Goal: Find specific page/section: Find specific page/section

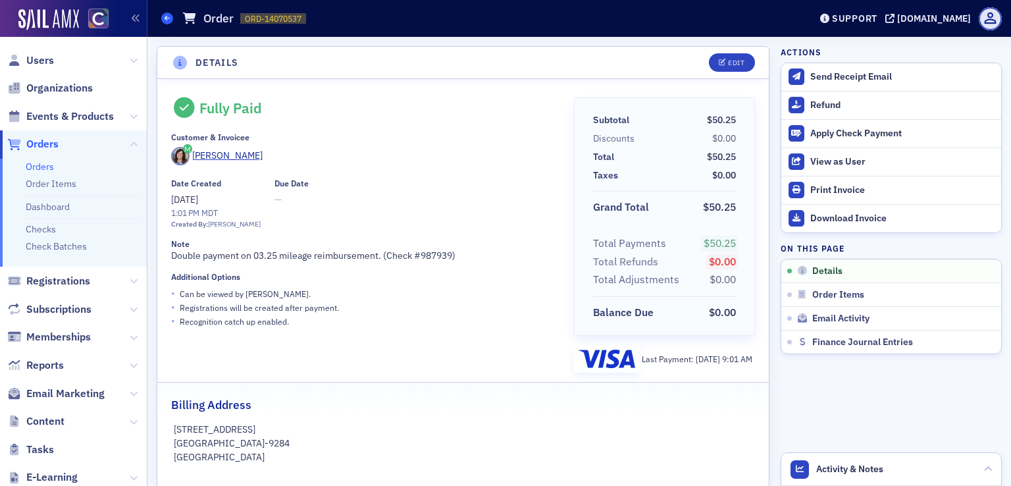
click at [162, 19] on span at bounding box center [167, 19] width 12 height 12
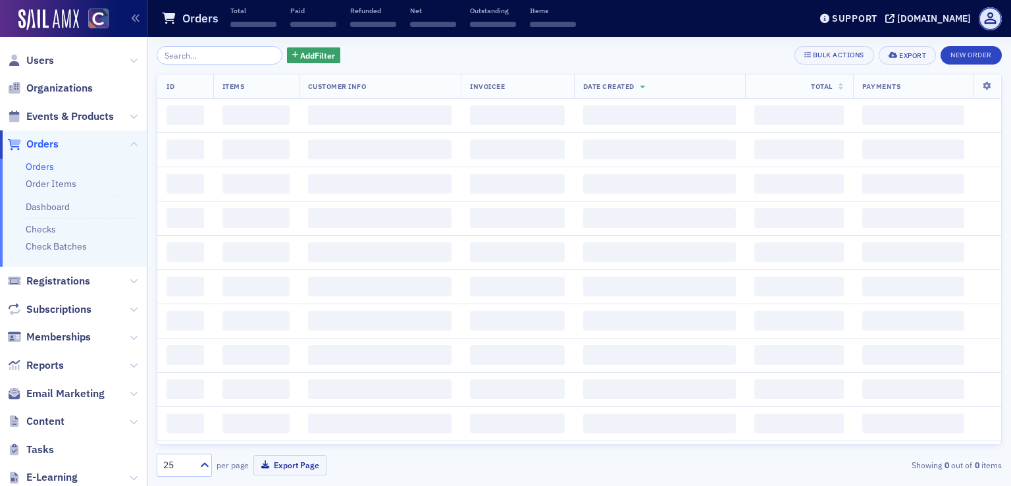
click at [190, 57] on input "search" at bounding box center [220, 55] width 126 height 18
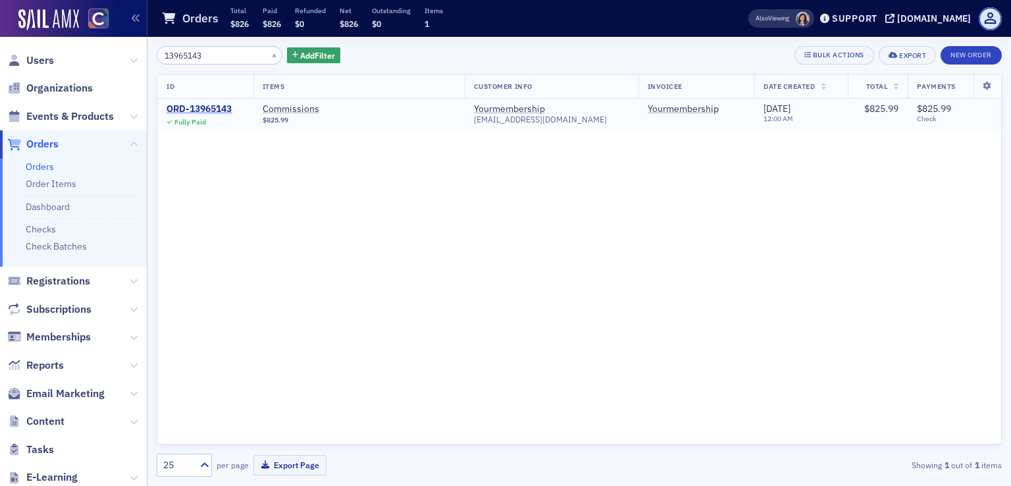
type input "13965143"
click at [213, 111] on div "ORD-13965143" at bounding box center [198, 109] width 65 height 12
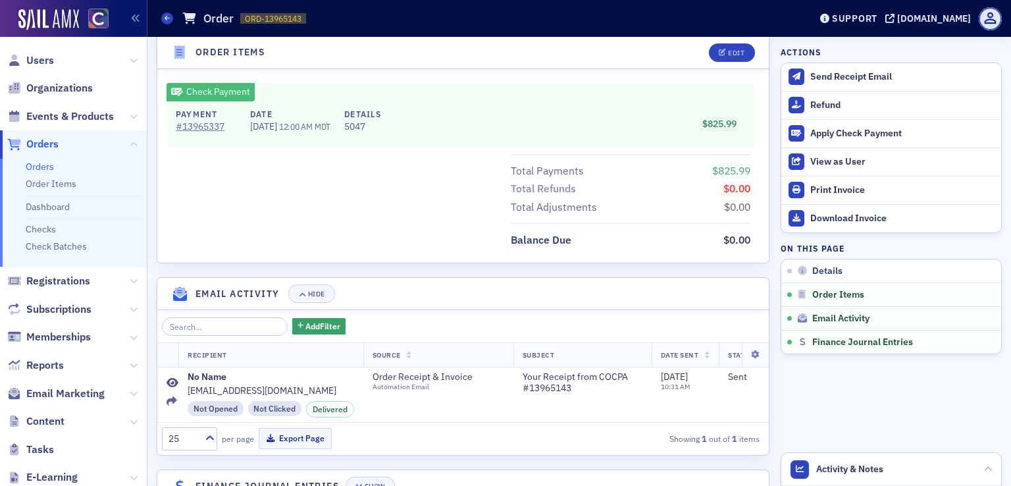
scroll to position [618, 0]
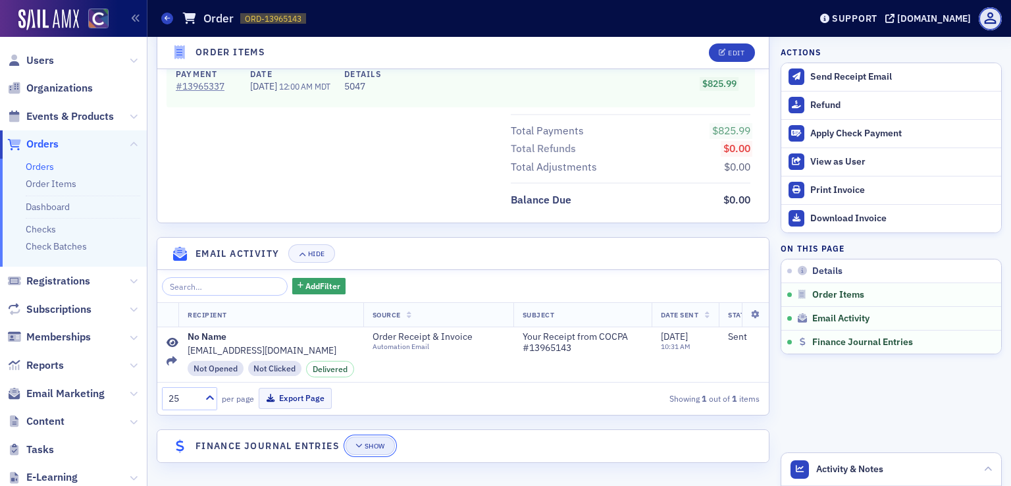
click at [378, 440] on button "Show" at bounding box center [369, 445] width 49 height 18
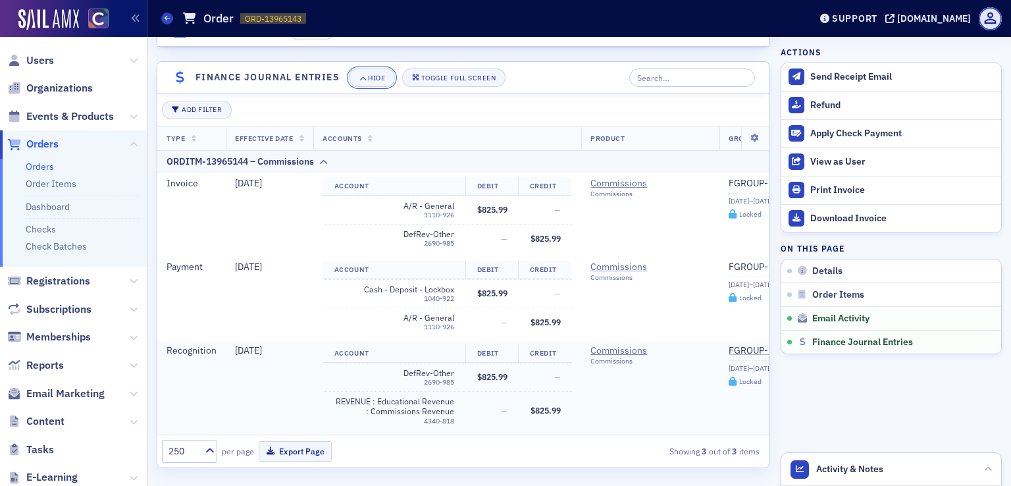
scroll to position [1000, 0]
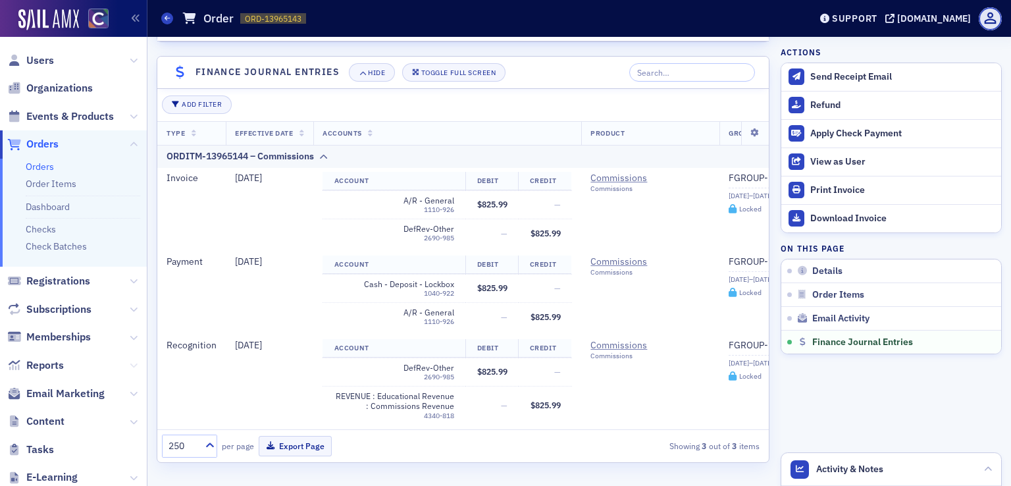
click at [130, 363] on icon at bounding box center [134, 365] width 8 height 8
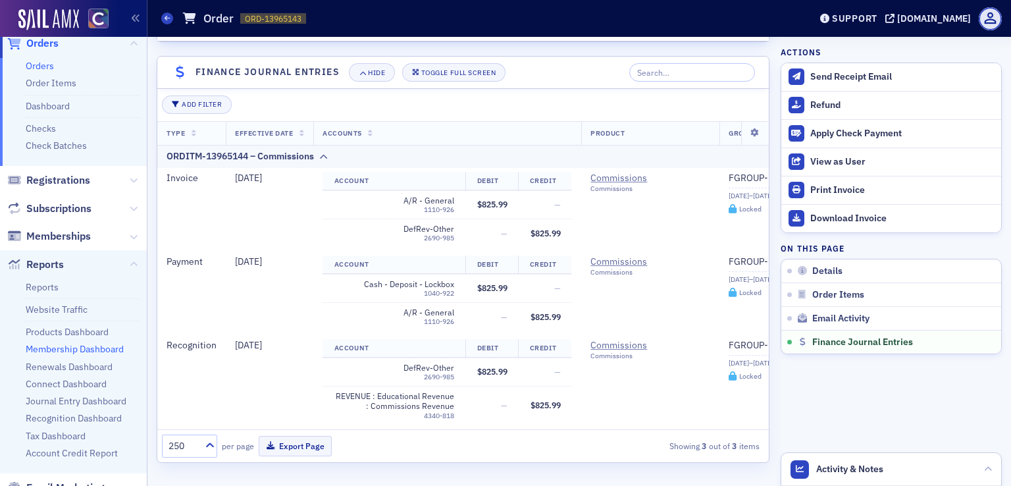
scroll to position [132, 0]
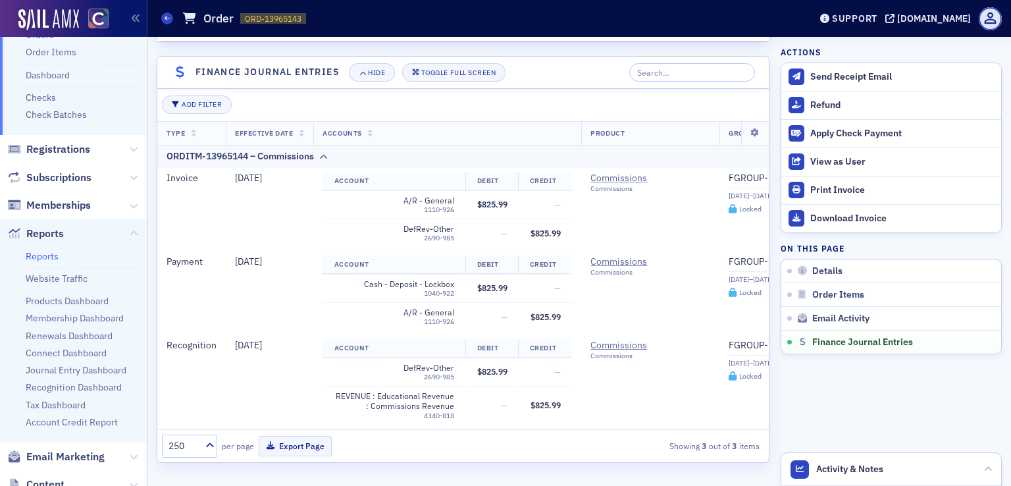
click at [39, 259] on link "Reports" at bounding box center [42, 256] width 33 height 12
